Goal: Check status

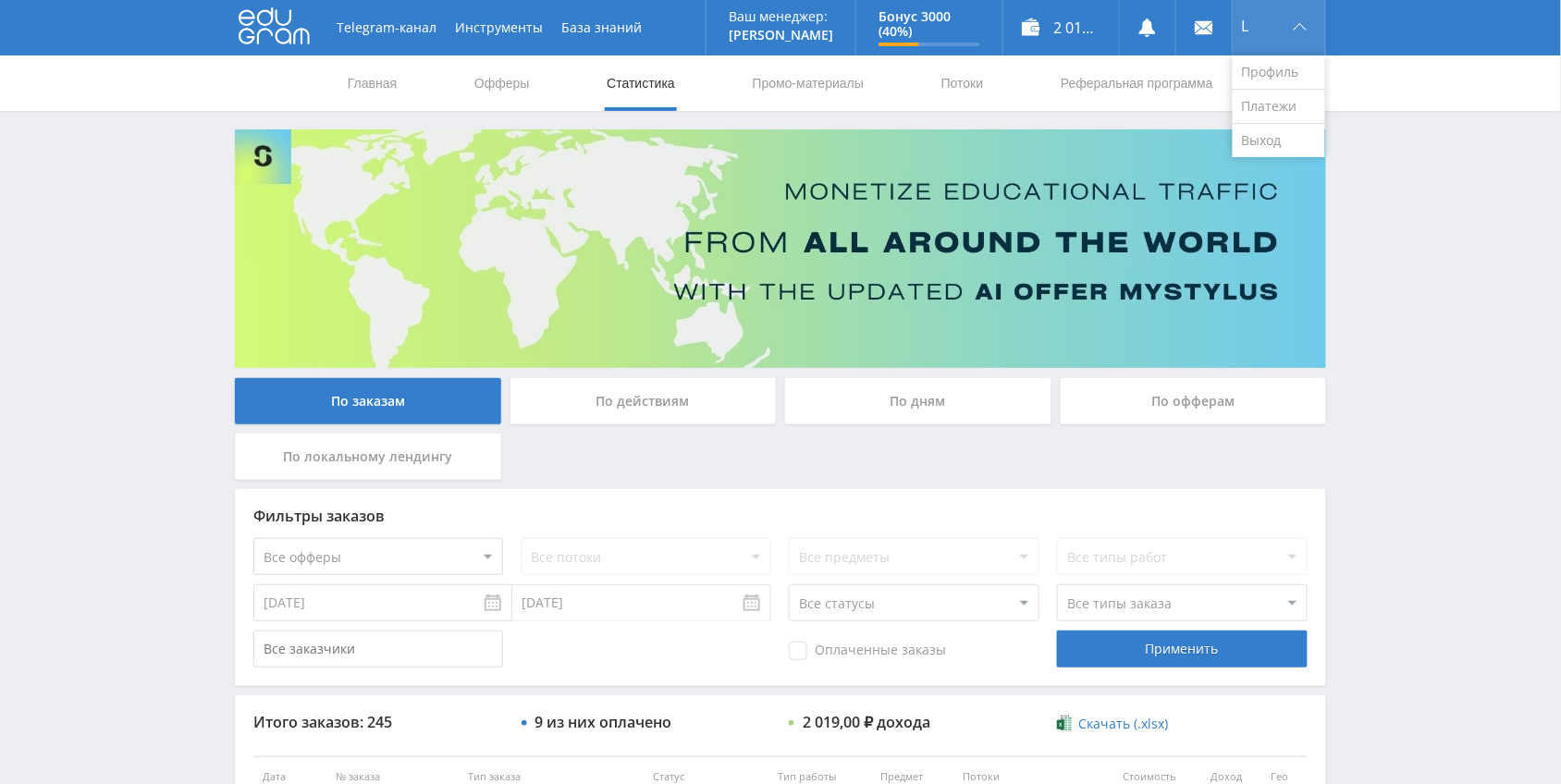
click at [1259, 39] on div "L" at bounding box center [1278, 28] width 92 height 55
click at [1283, 141] on link "Выход" at bounding box center [1278, 140] width 92 height 33
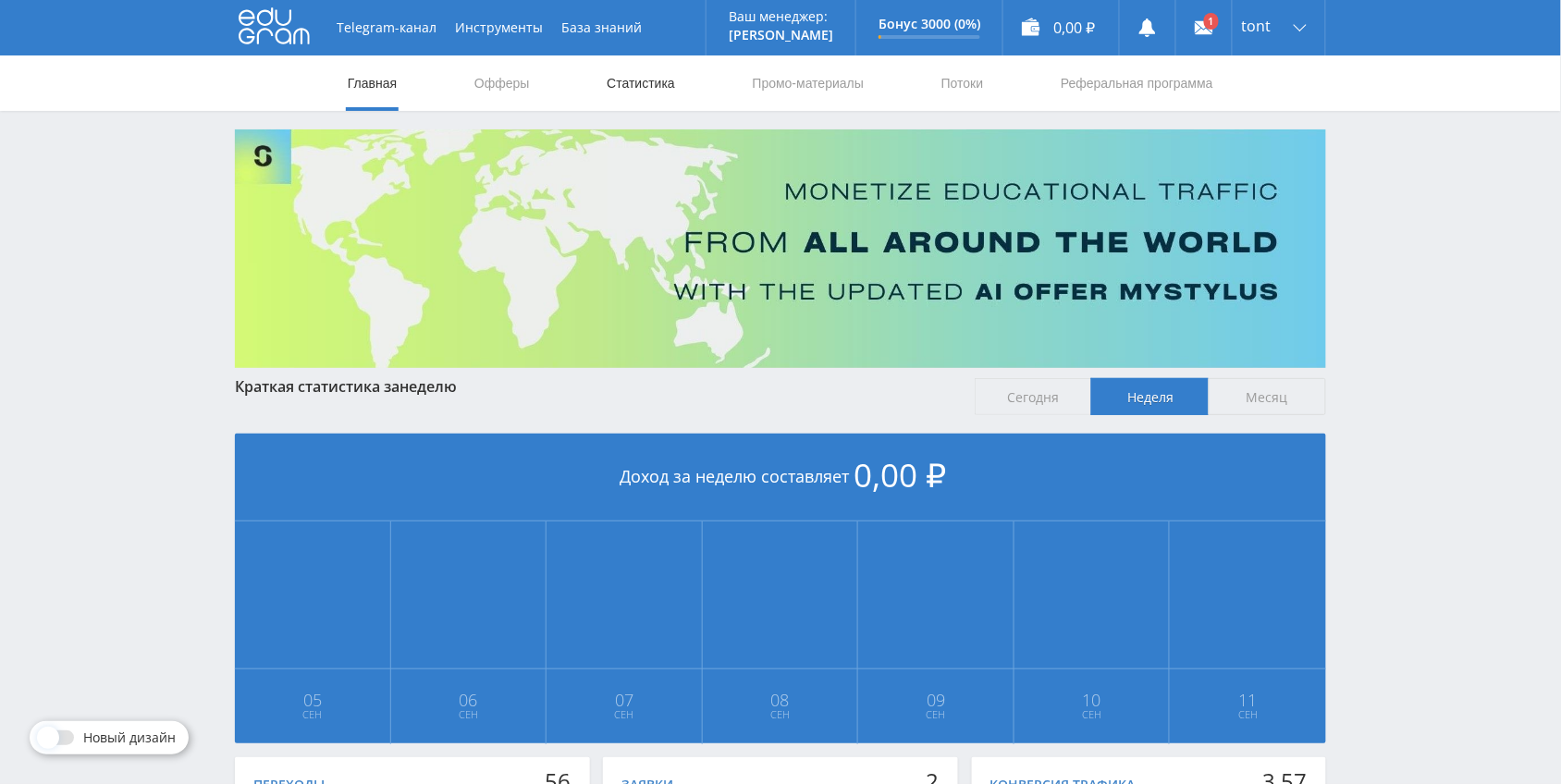
click at [654, 85] on link "Статистика" at bounding box center [641, 83] width 72 height 55
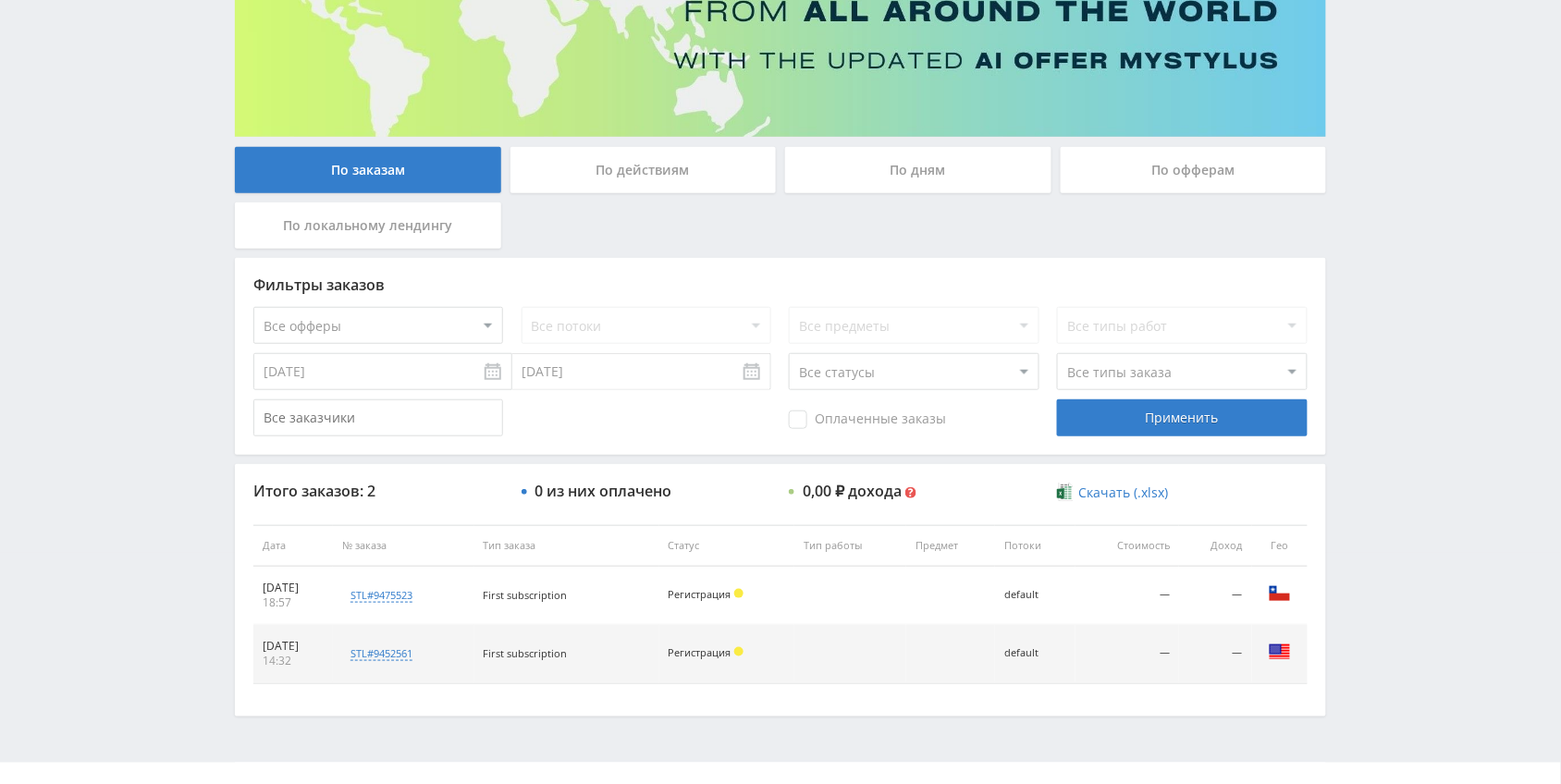
scroll to position [265, 0]
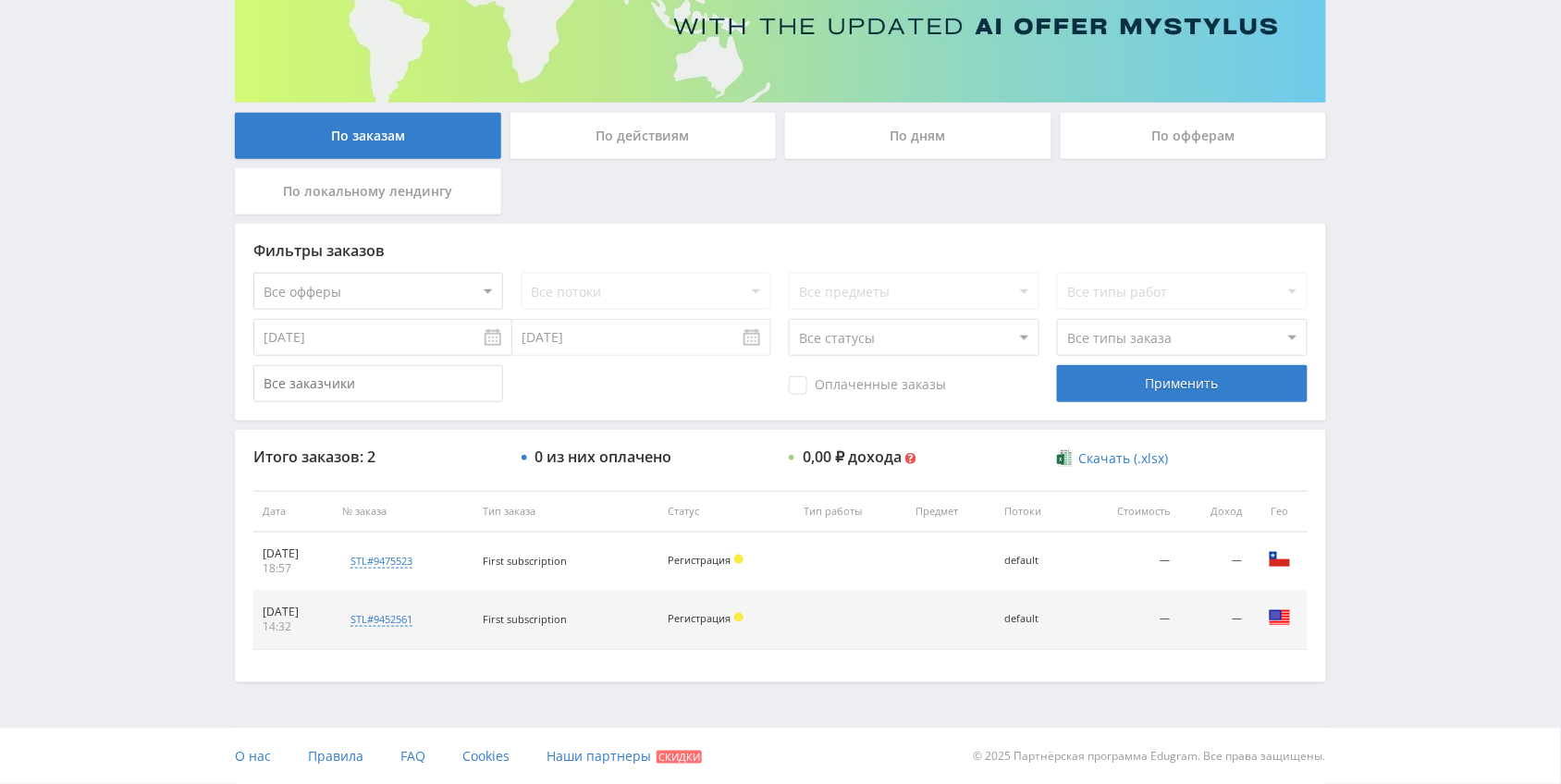
click at [652, 139] on div "По действиям" at bounding box center [643, 136] width 266 height 47
click at [0, 0] on input "По действиям" at bounding box center [0, 0] width 0 height 0
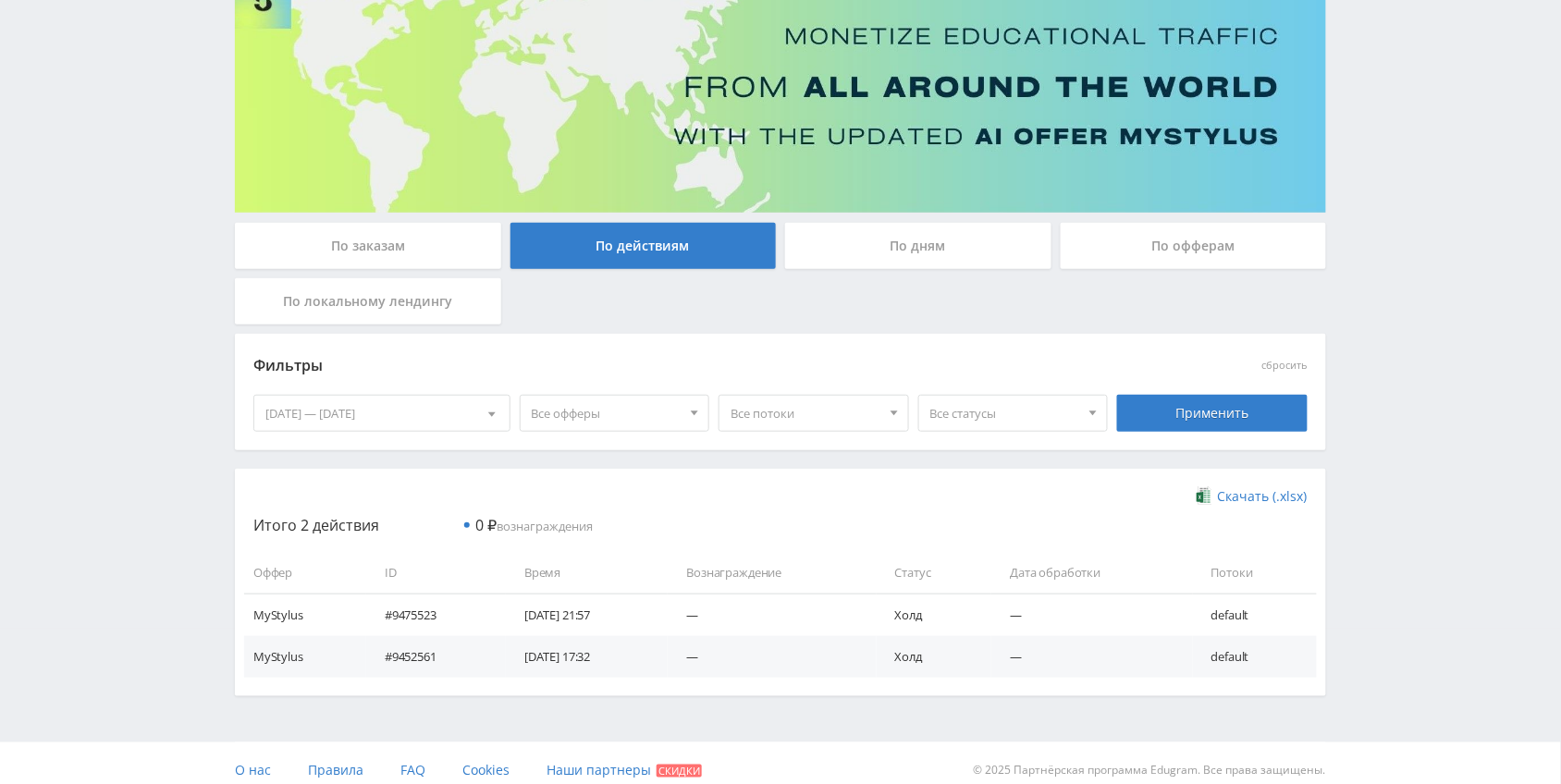
scroll to position [168, 0]
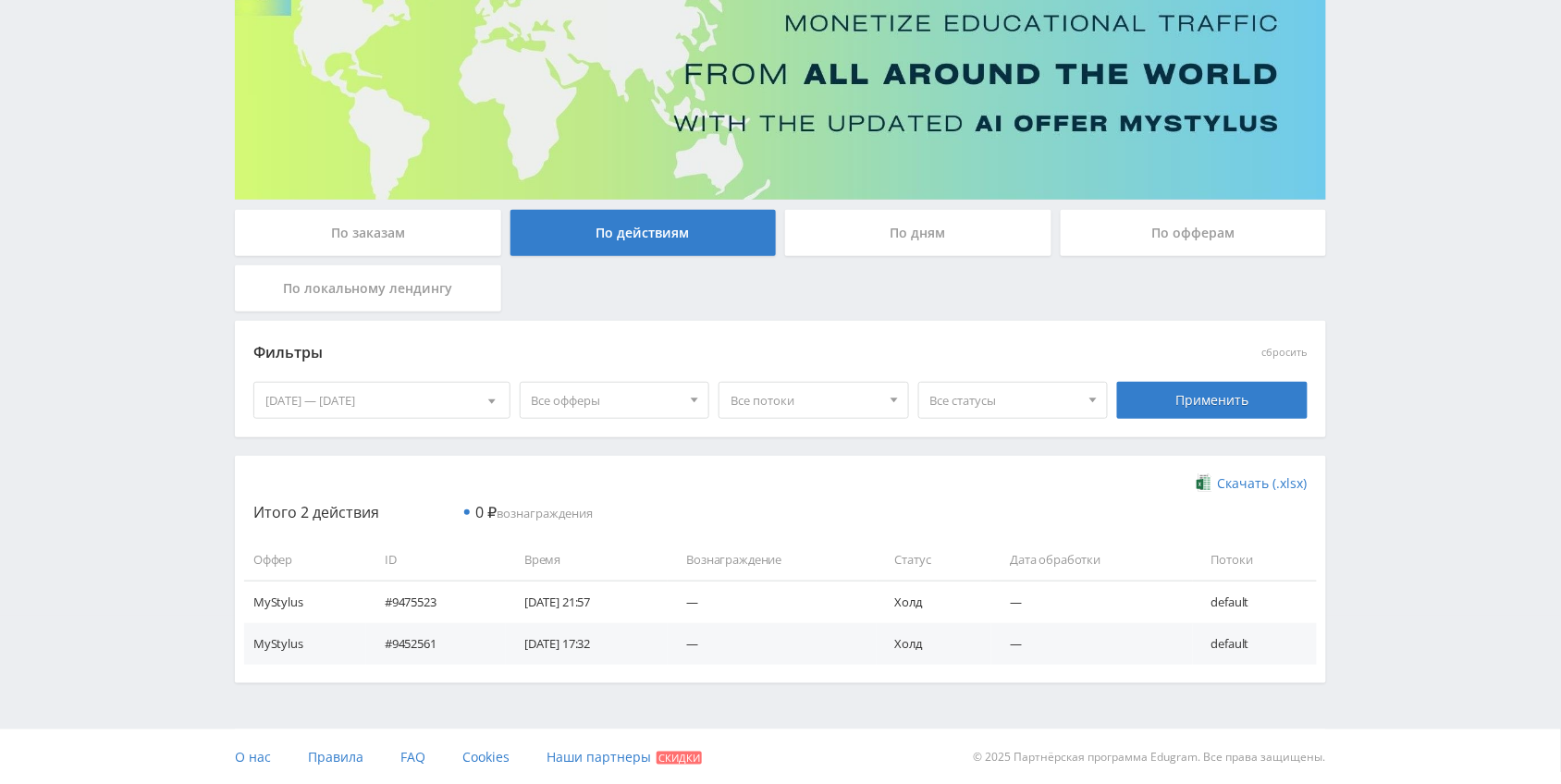
click at [912, 220] on div "По дням" at bounding box center [918, 233] width 266 height 47
click at [0, 0] on input "По дням" at bounding box center [0, 0] width 0 height 0
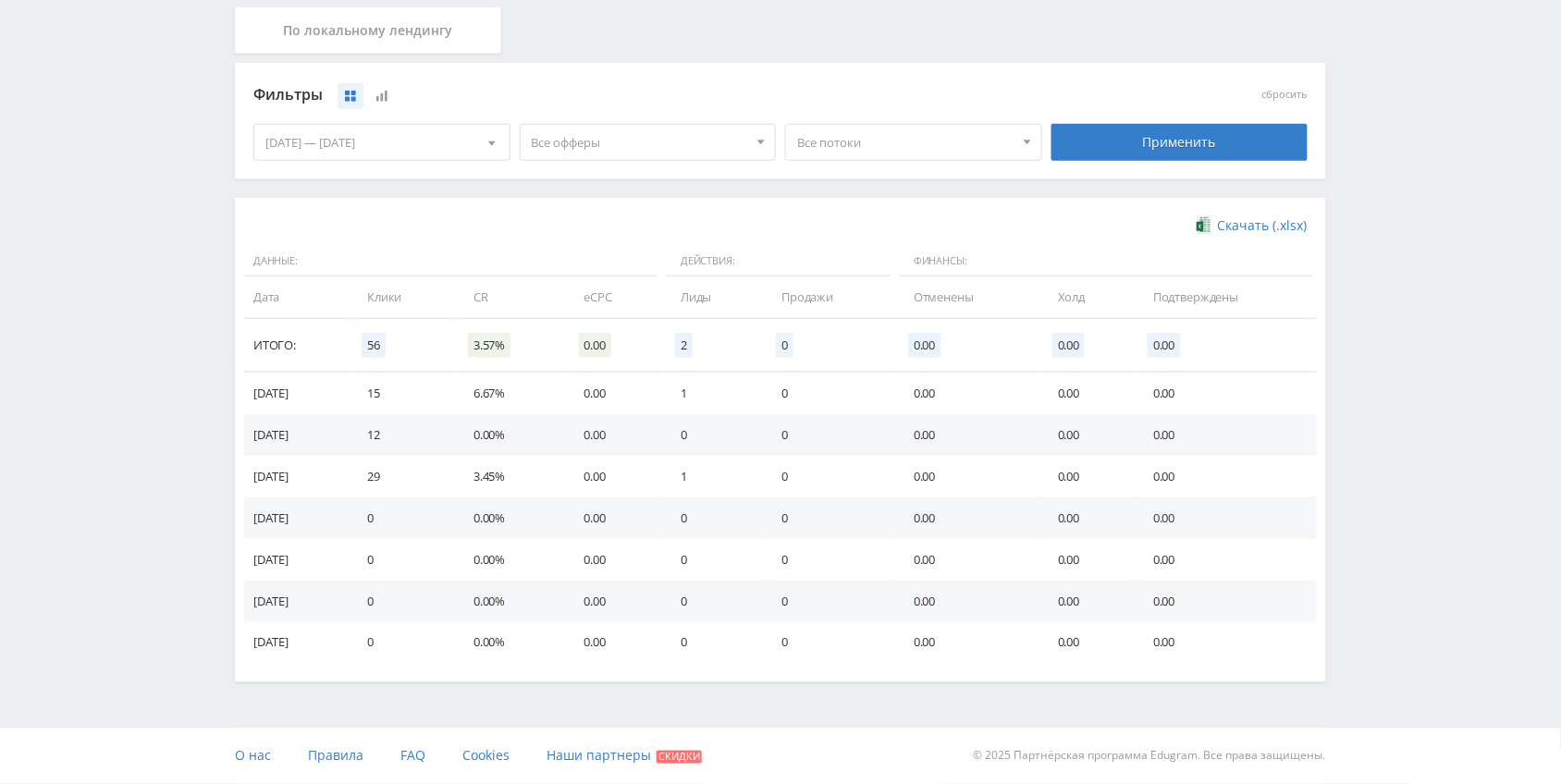
scroll to position [195, 0]
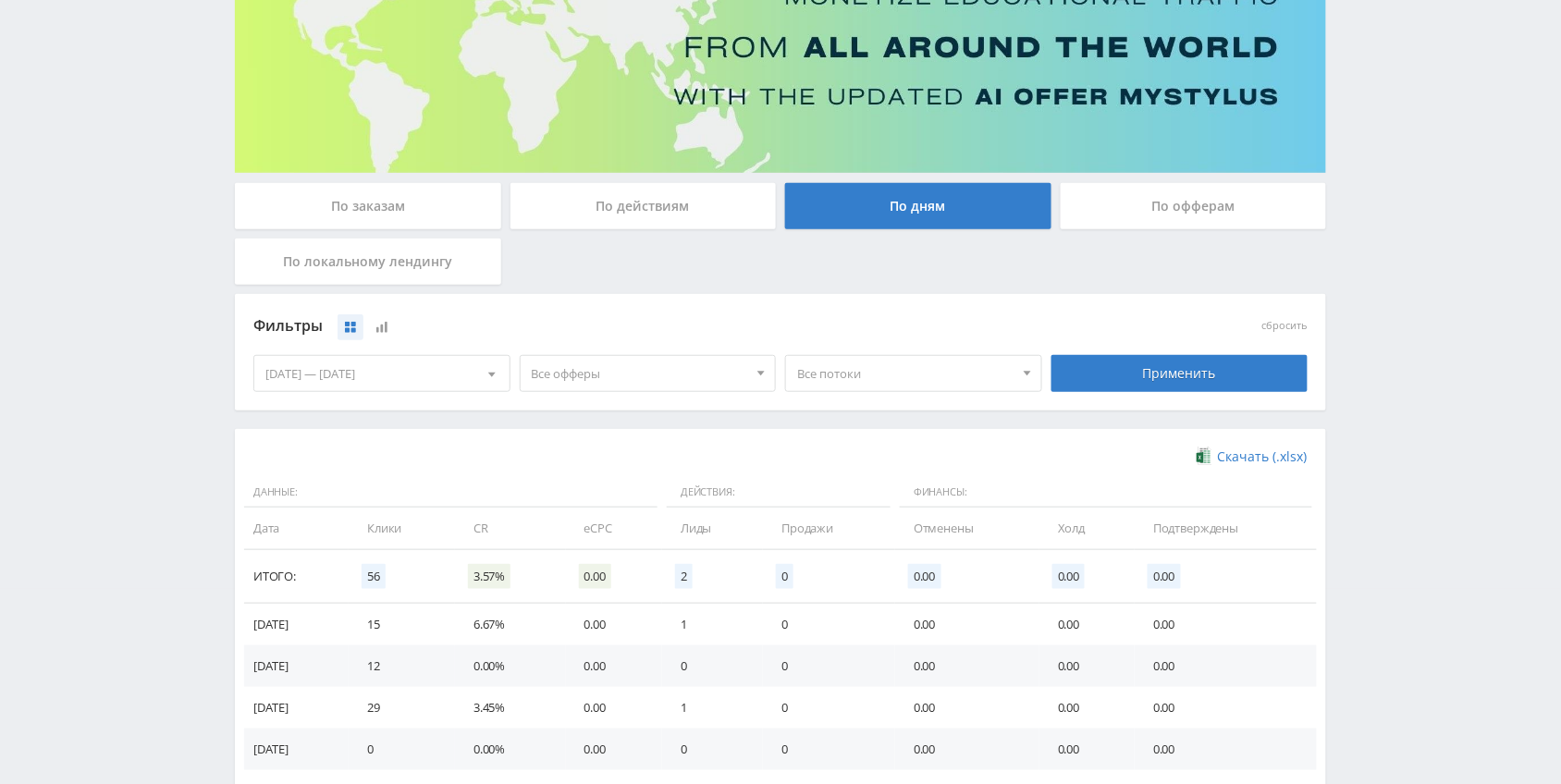
click at [1151, 208] on div "По офферам" at bounding box center [1194, 206] width 266 height 47
click at [0, 0] on input "По офферам" at bounding box center [0, 0] width 0 height 0
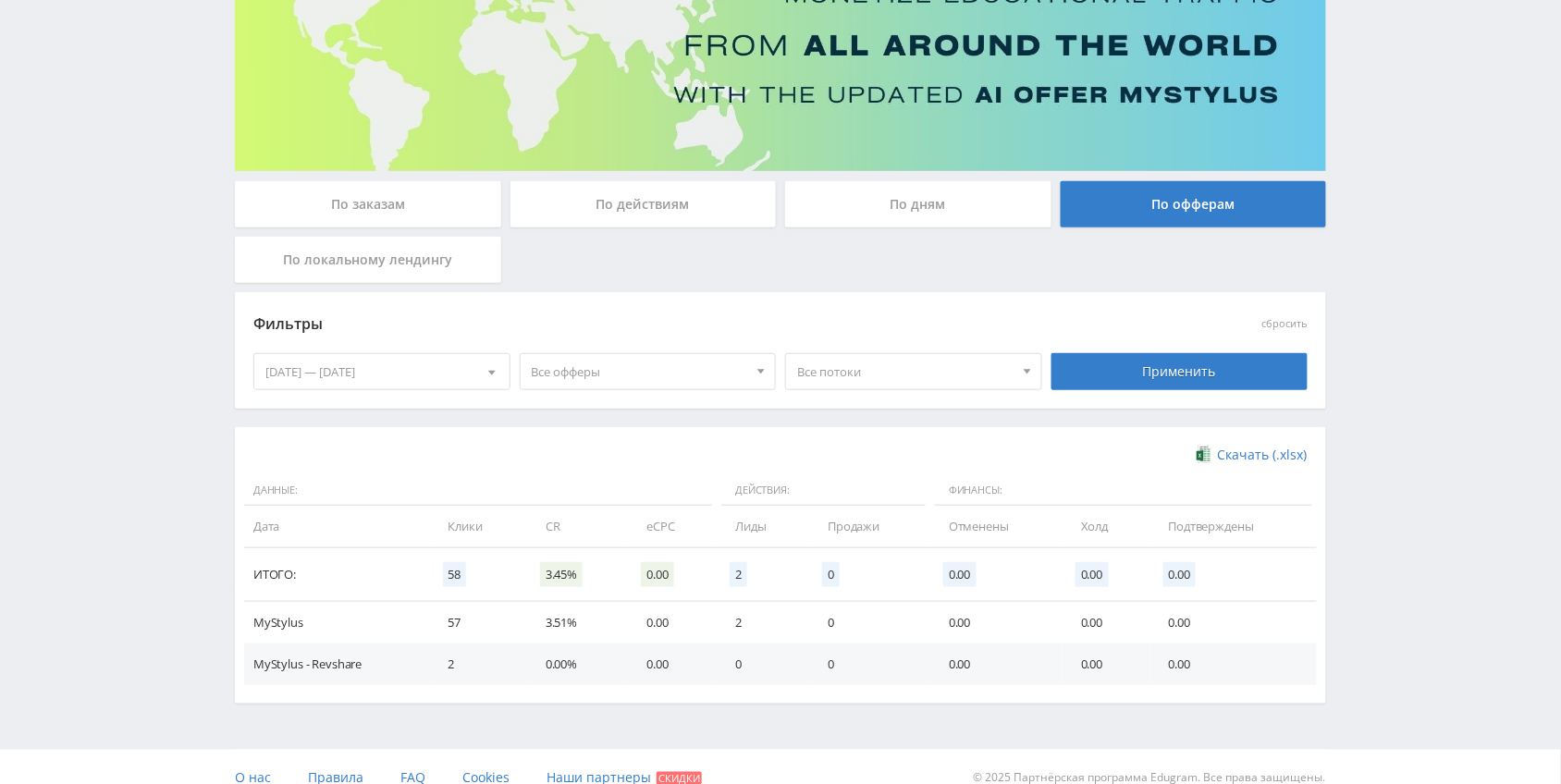
scroll to position [218, 0]
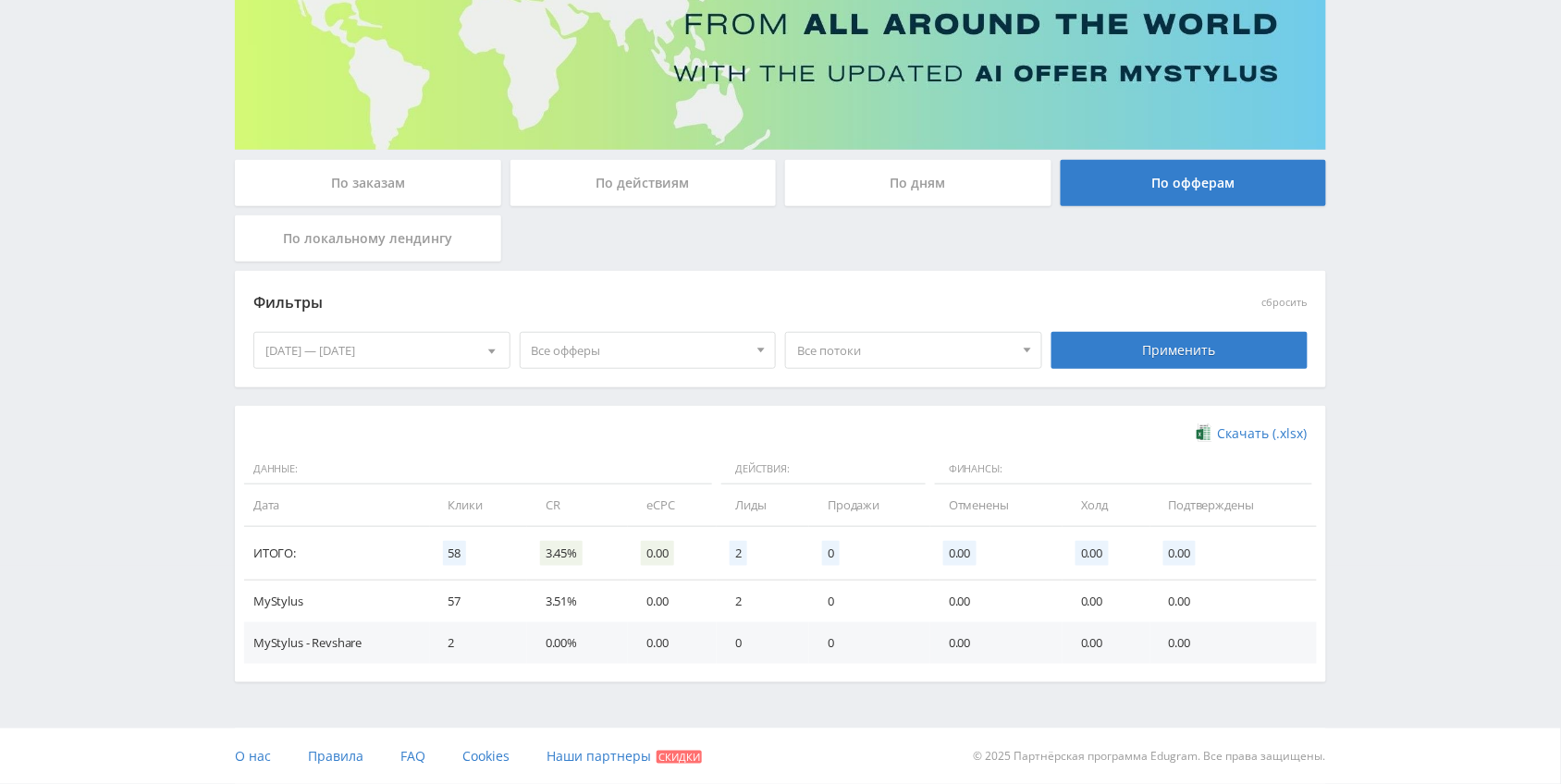
click at [690, 168] on div "По действиям" at bounding box center [643, 182] width 266 height 47
click at [0, 0] on input "По действиям" at bounding box center [0, 0] width 0 height 0
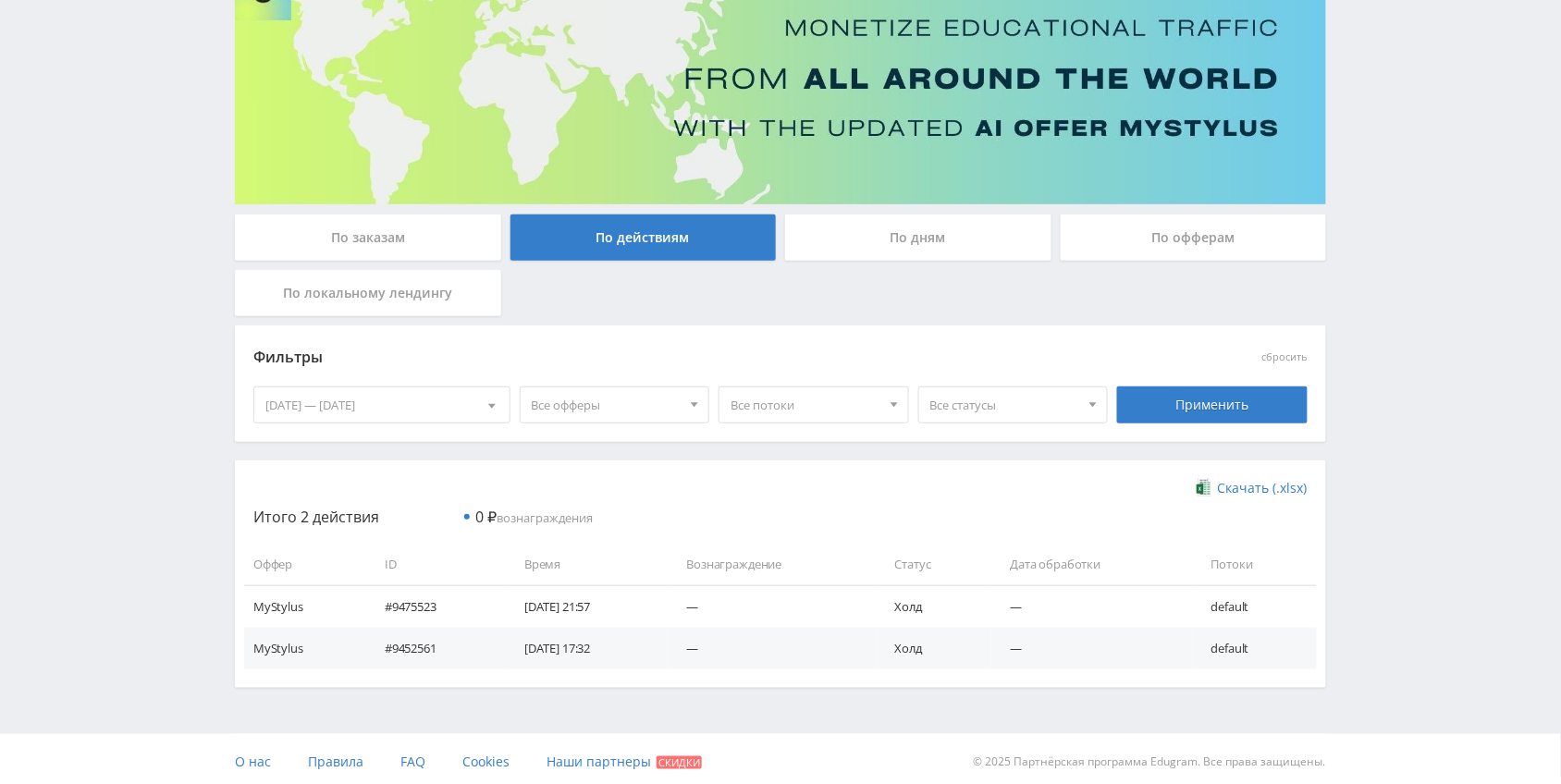
scroll to position [168, 0]
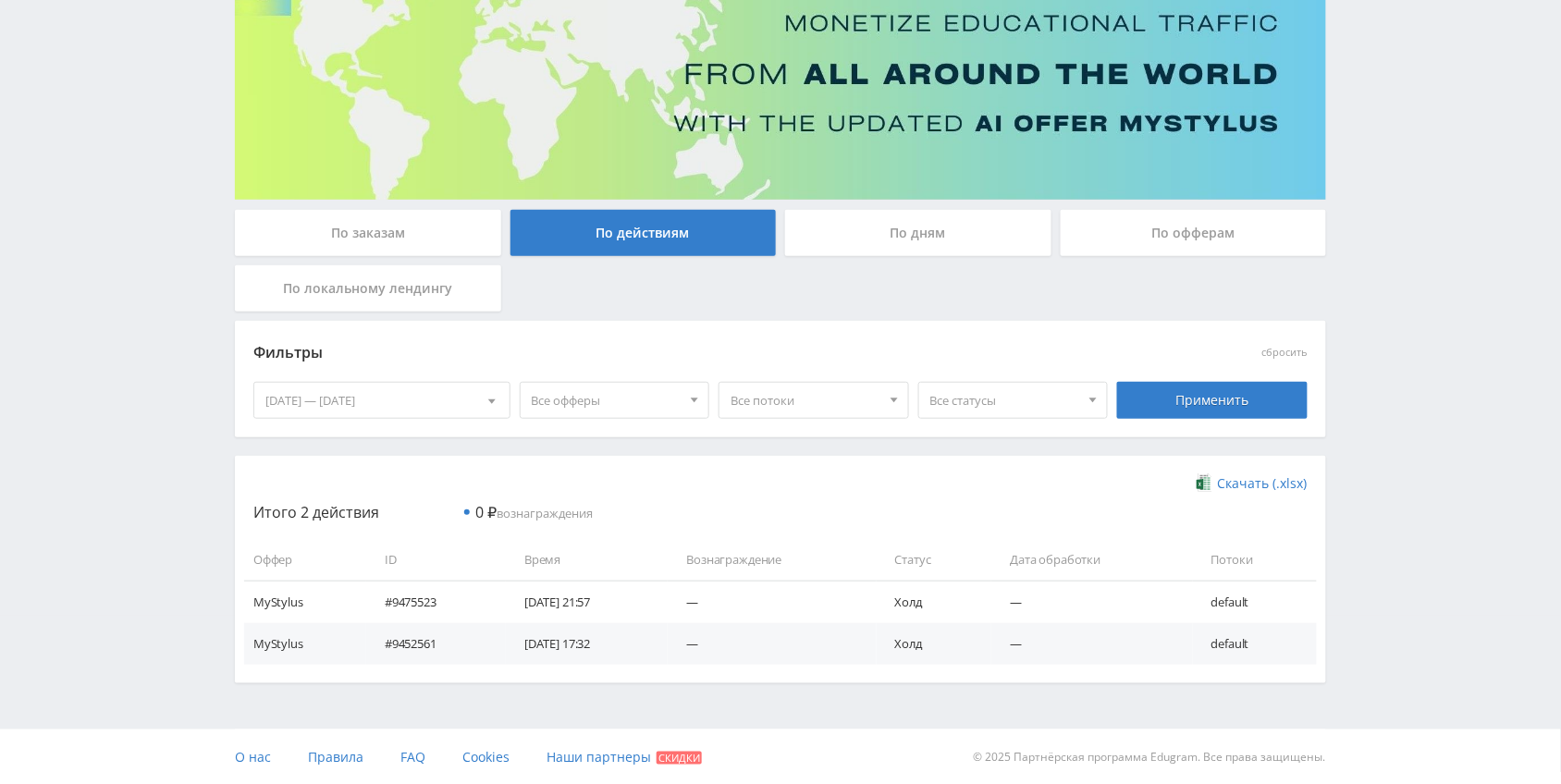
click at [943, 199] on div "По заказам По действиям По дням По офферам По локальному лендингу Фильтры сброс…" at bounding box center [780, 322] width 1109 height 721
click at [946, 224] on div "По дням" at bounding box center [918, 233] width 266 height 47
click at [0, 0] on input "По дням" at bounding box center [0, 0] width 0 height 0
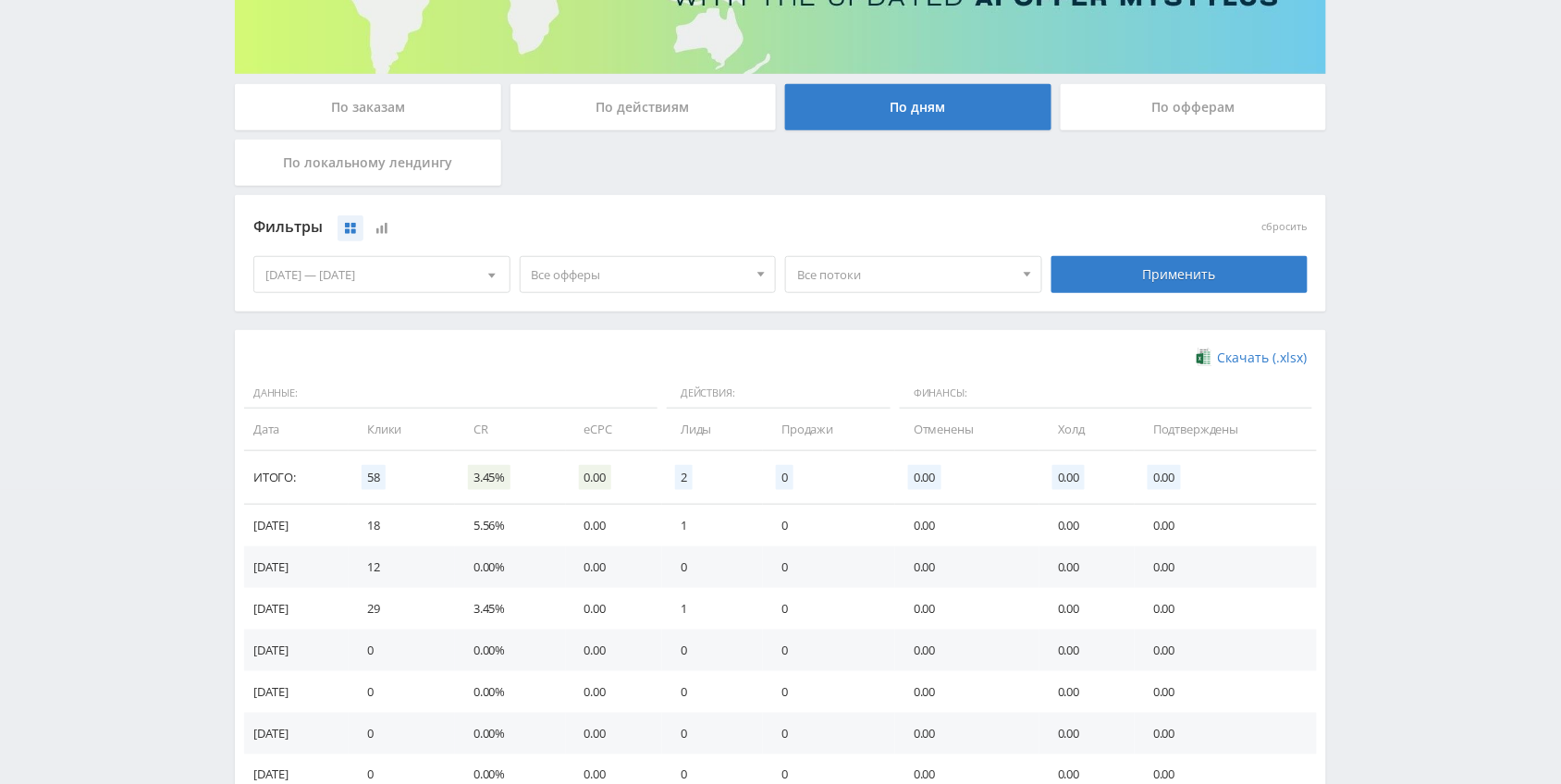
scroll to position [346, 0]
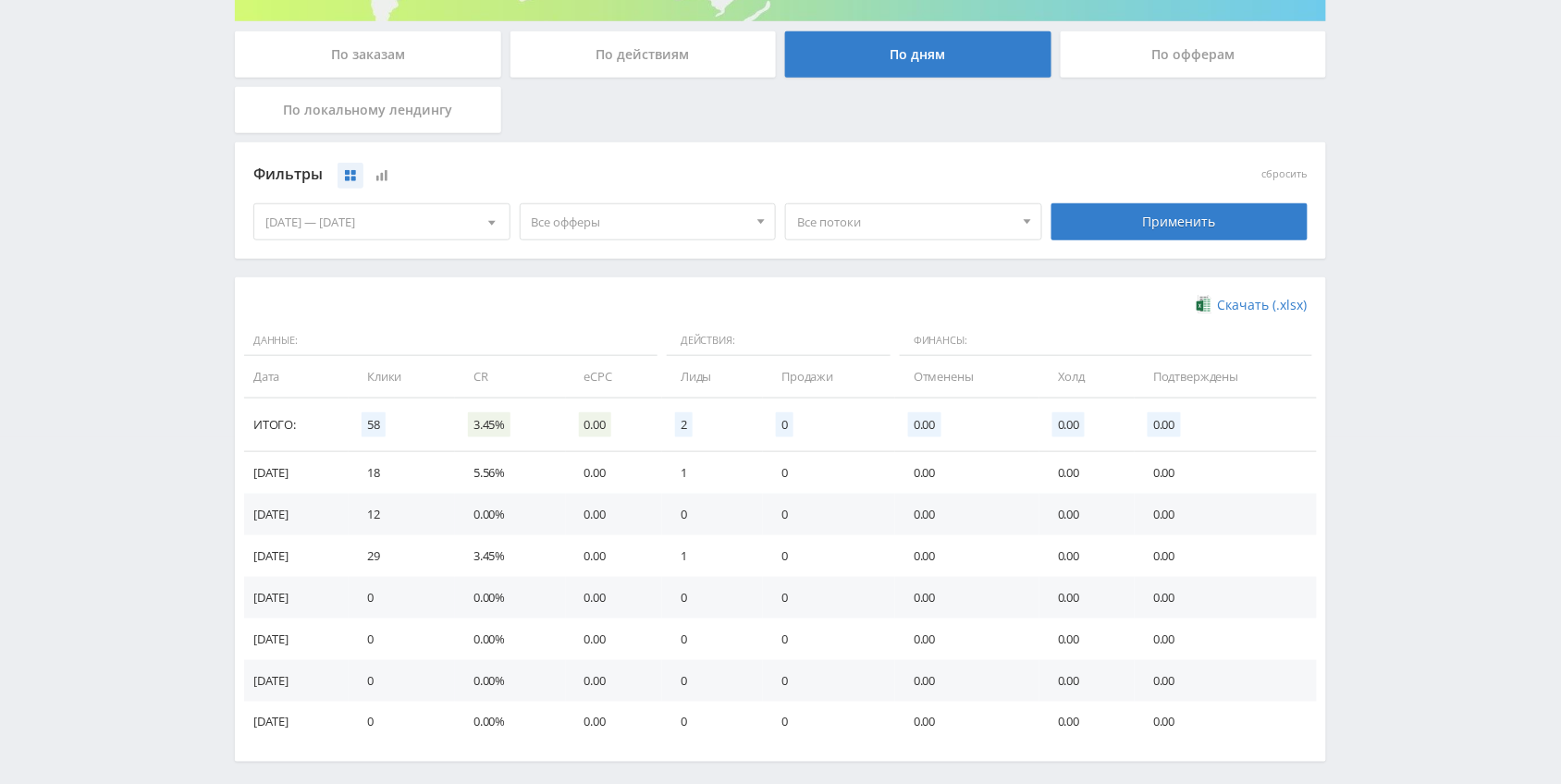
click at [1211, 43] on div "По офферам" at bounding box center [1194, 54] width 266 height 47
click at [0, 0] on input "По офферам" at bounding box center [0, 0] width 0 height 0
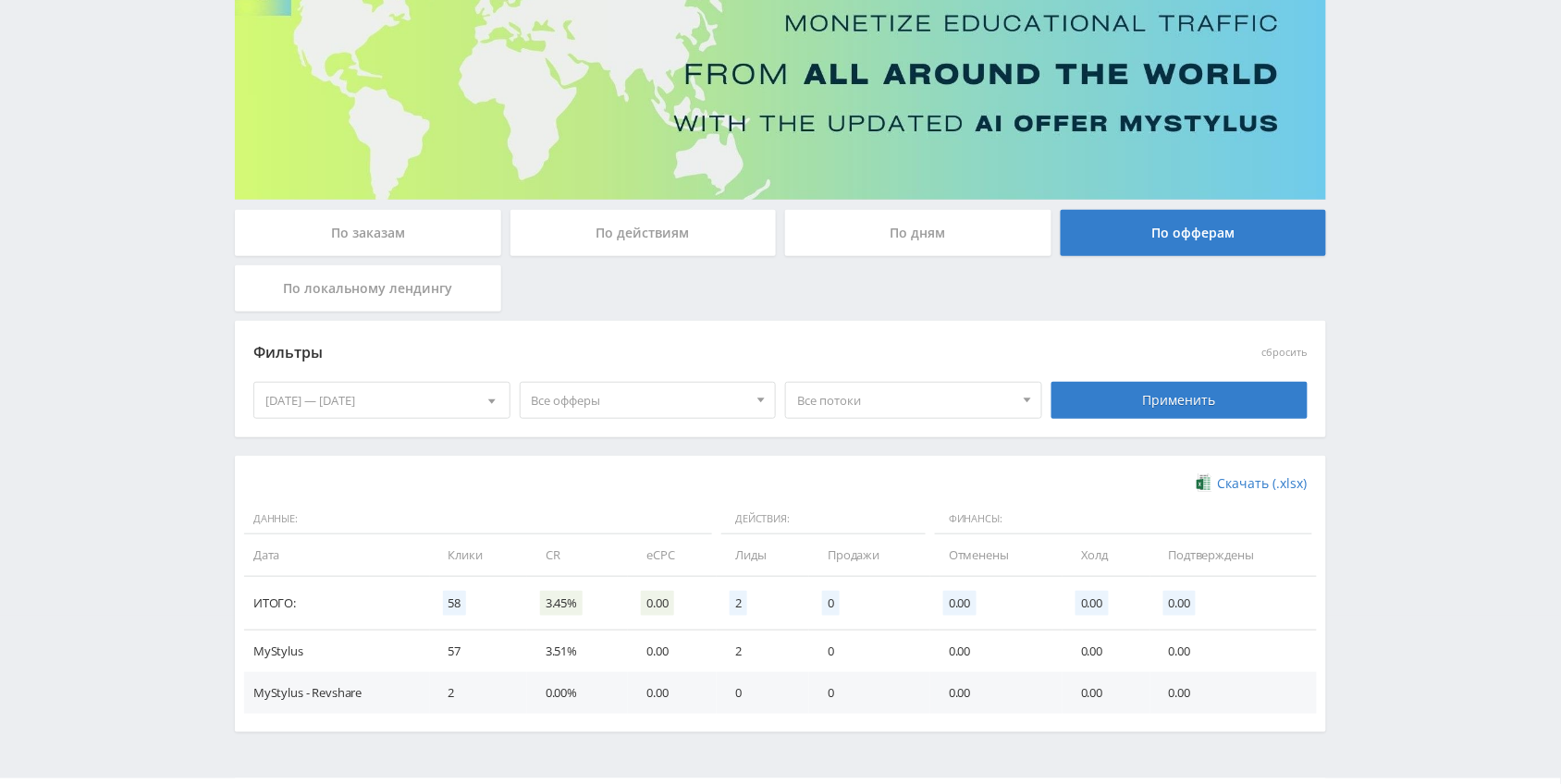
scroll to position [218, 0]
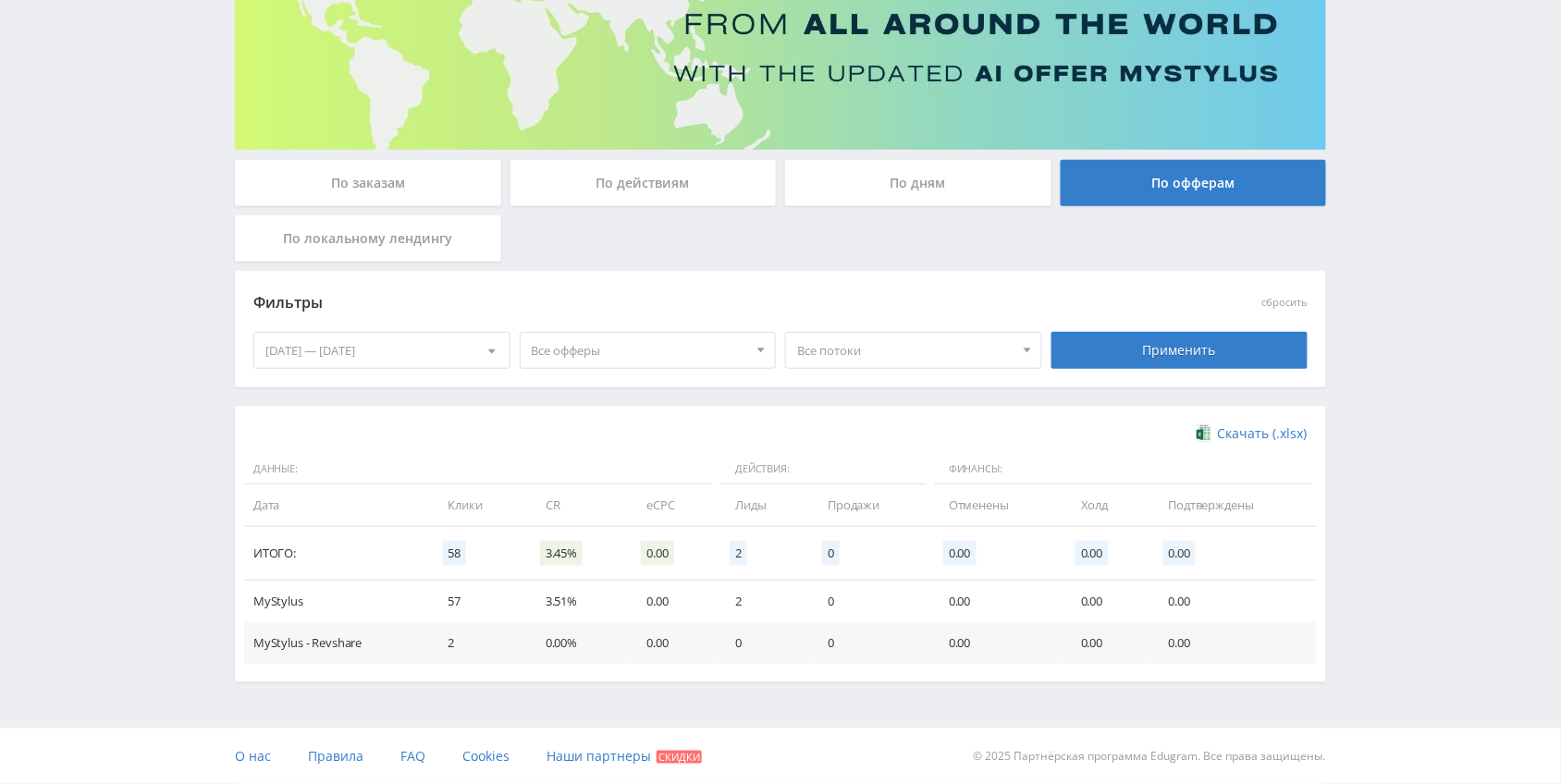
click at [582, 177] on div "По действиям" at bounding box center [643, 182] width 266 height 47
click at [0, 0] on input "По действиям" at bounding box center [0, 0] width 0 height 0
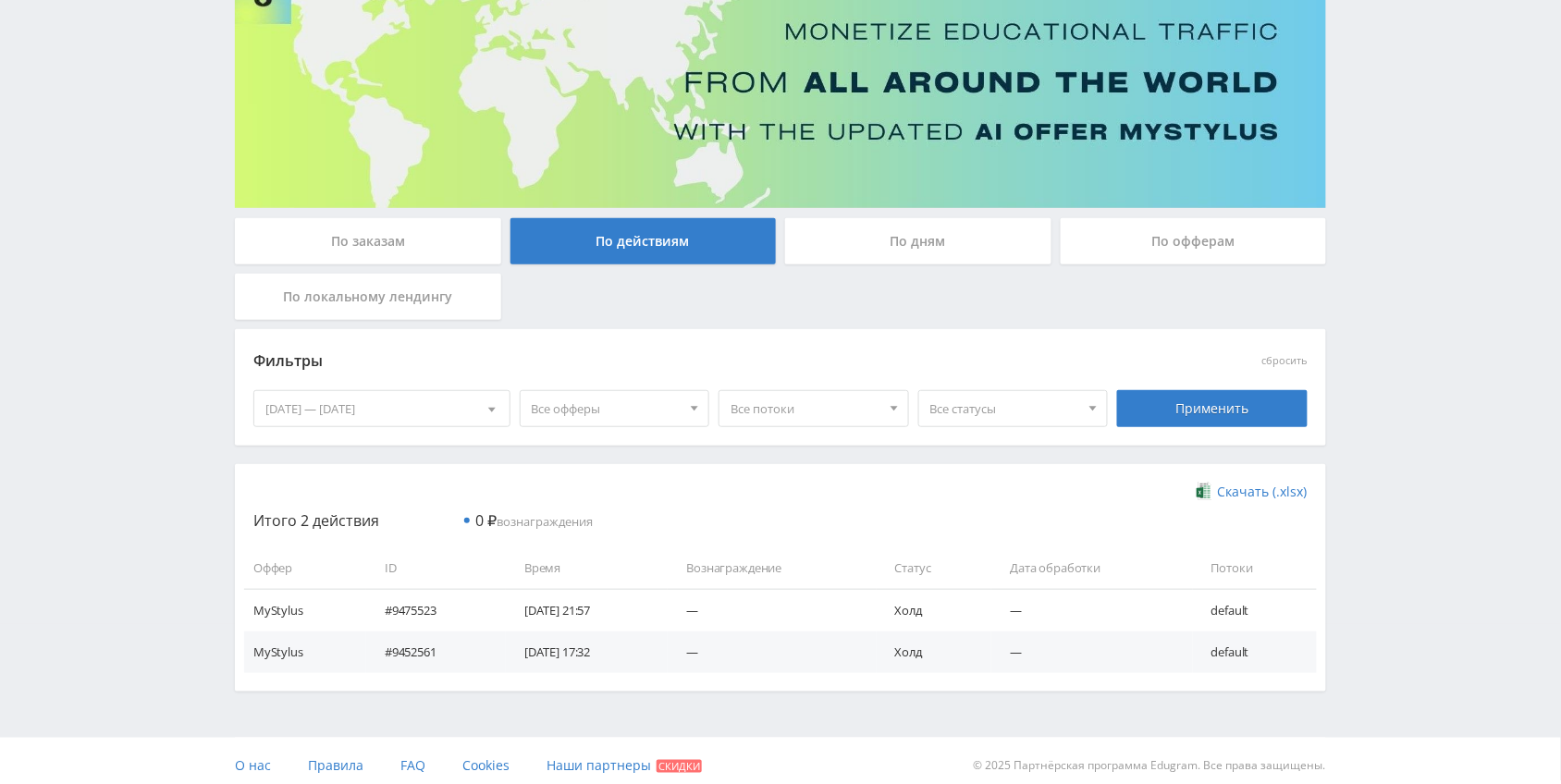
scroll to position [168, 0]
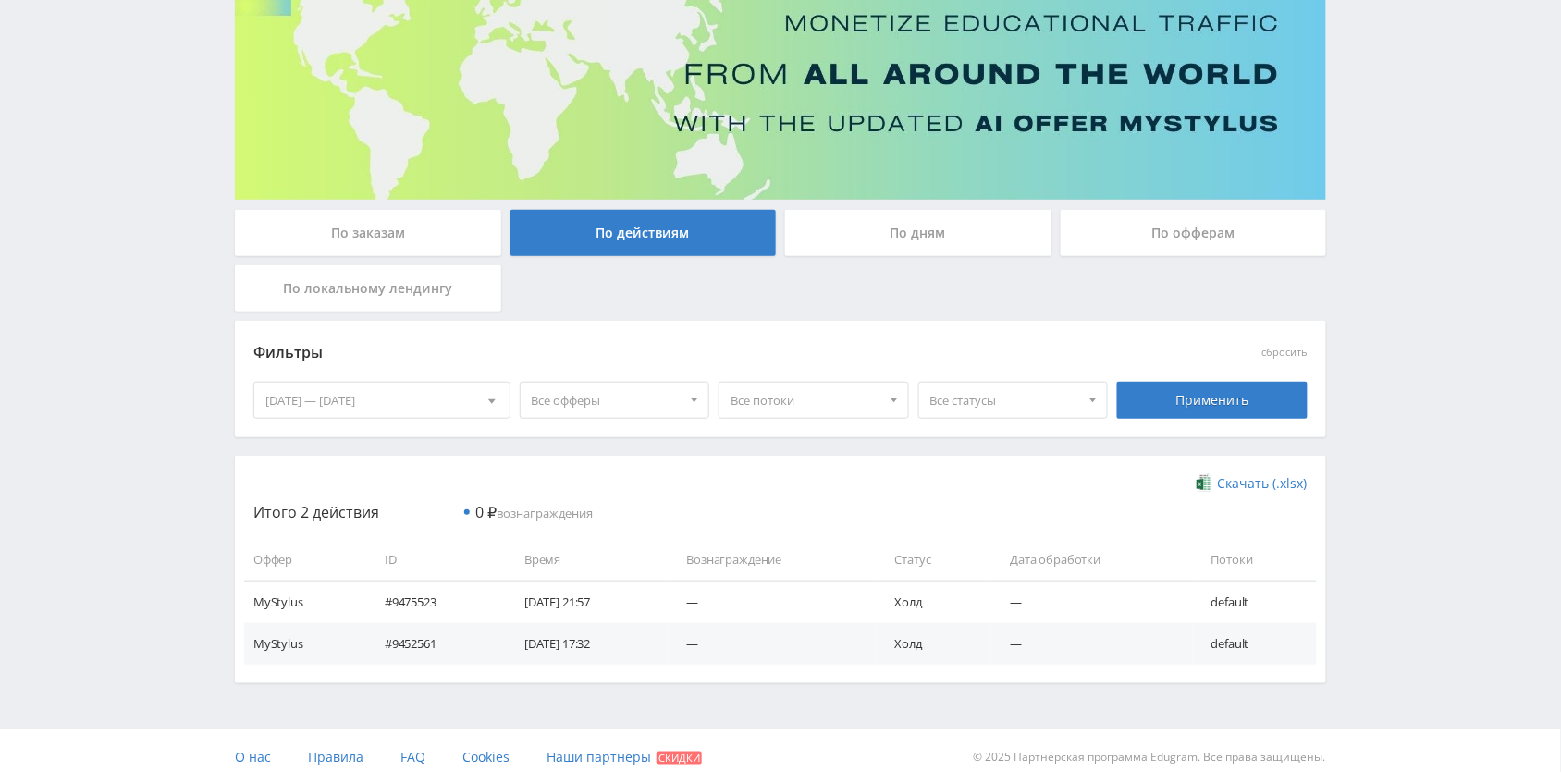
click at [421, 218] on div "По заказам" at bounding box center [367, 233] width 266 height 47
click at [0, 0] on input "По заказам" at bounding box center [0, 0] width 0 height 0
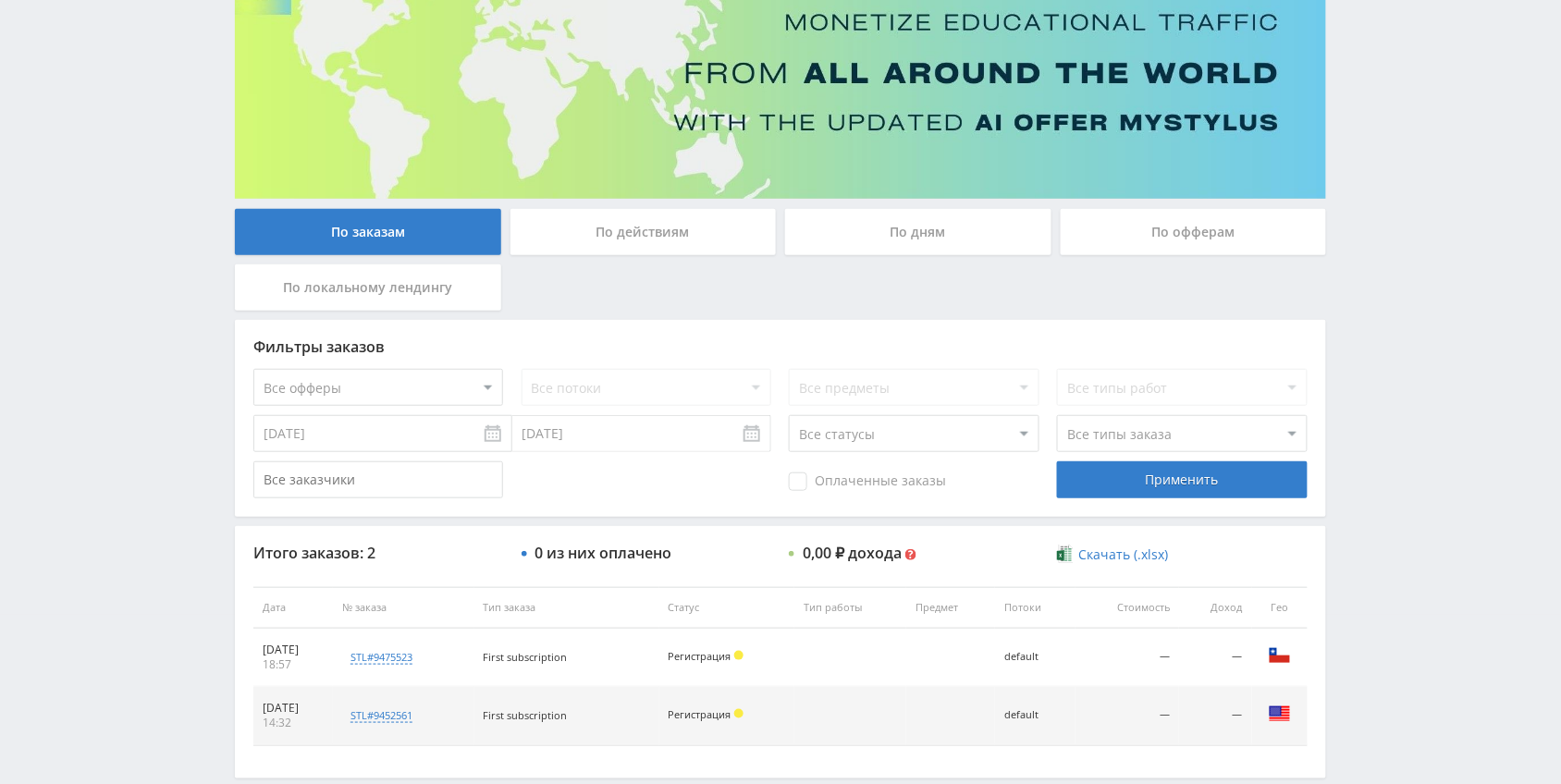
scroll to position [265, 0]
